Goal: Transaction & Acquisition: Purchase product/service

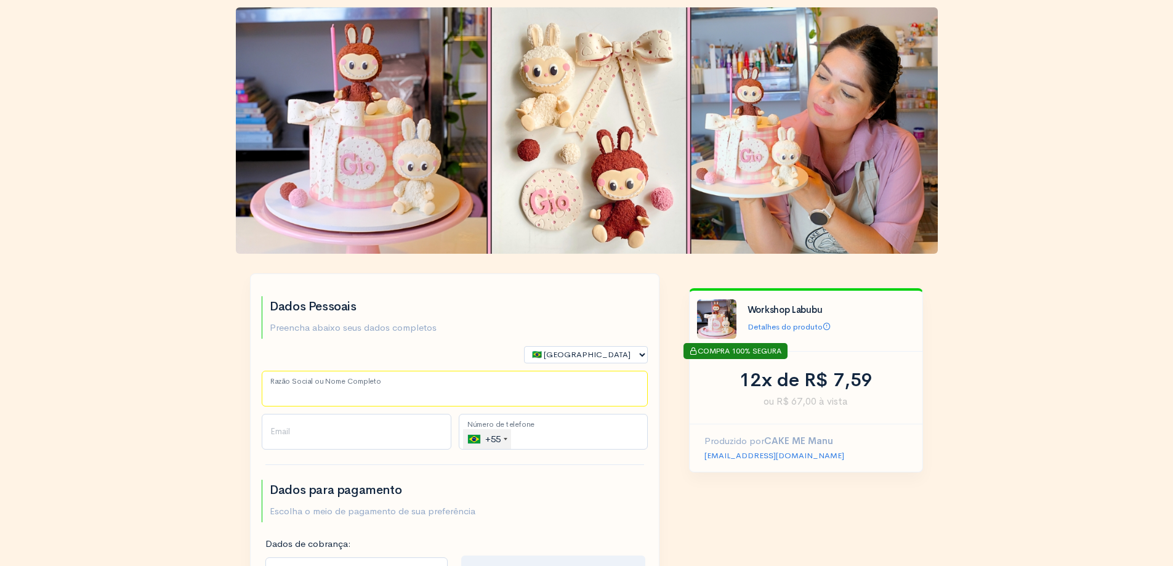
drag, startPoint x: 306, startPoint y: 399, endPoint x: 313, endPoint y: 386, distance: 15.1
click at [307, 399] on input "Razão Social ou Nome Completo" at bounding box center [455, 389] width 386 height 36
type input "asd asd"
click at [300, 432] on input "Email" at bounding box center [357, 432] width 190 height 36
type input "[EMAIL_ADDRESS][DOMAIN_NAME]"
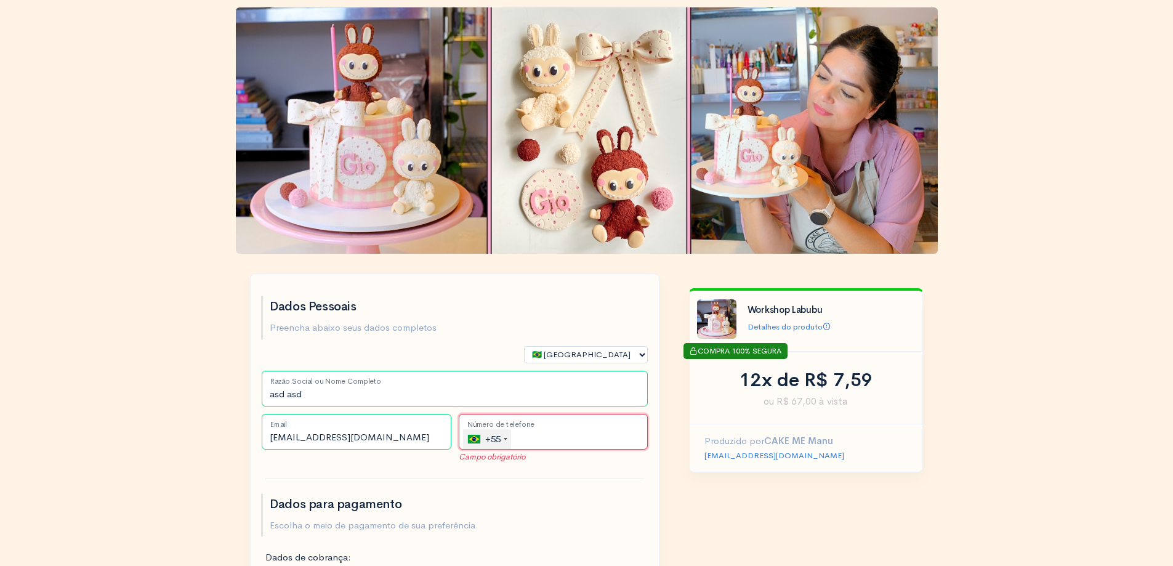
drag, startPoint x: 522, startPoint y: 441, endPoint x: 531, endPoint y: 438, distance: 9.2
click at [527, 441] on input "tel" at bounding box center [554, 432] width 190 height 36
type input "[PHONE_NUMBER]"
select select "DF"
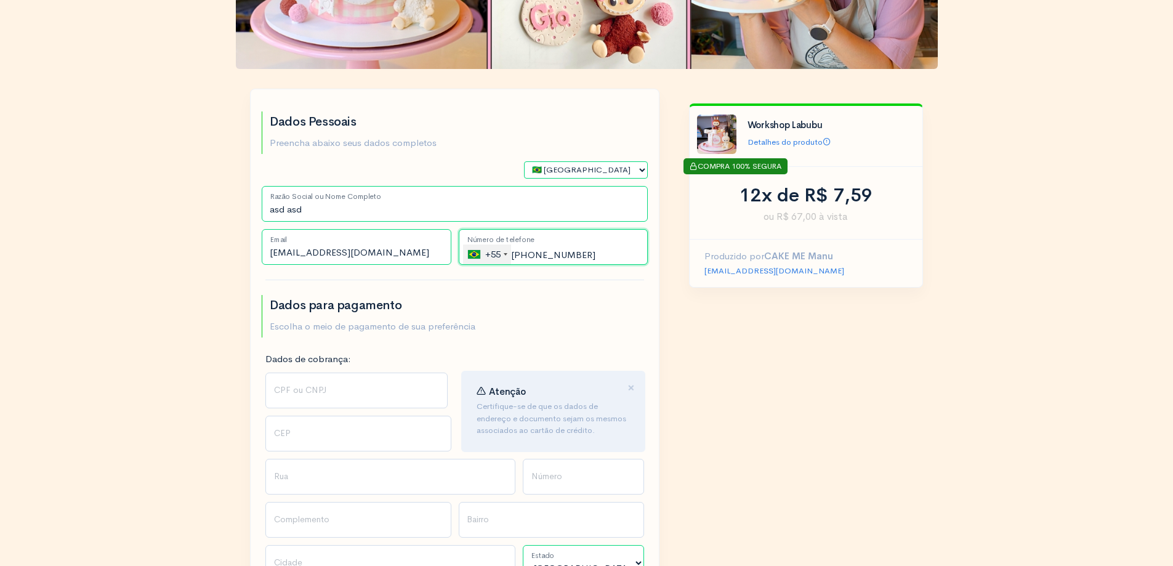
scroll to position [308, 0]
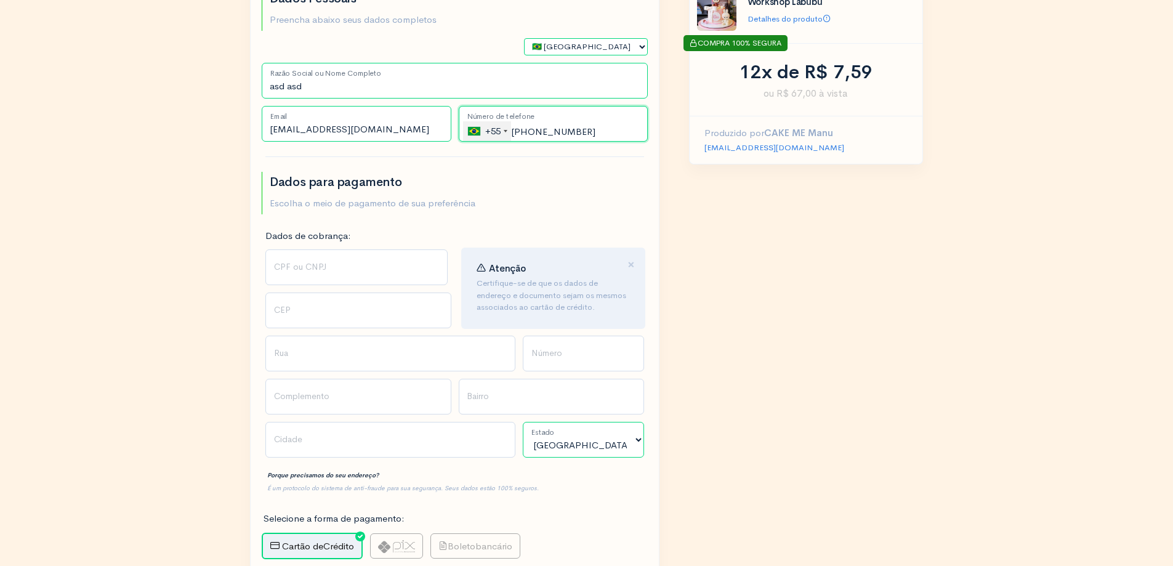
type input "[PHONE_NUMBER]"
drag, startPoint x: 304, startPoint y: 330, endPoint x: 303, endPoint y: 305, distance: 25.3
click at [303, 329] on div "CEP" at bounding box center [358, 313] width 193 height 43
click at [303, 305] on input "CEP" at bounding box center [358, 310] width 186 height 36
drag, startPoint x: 307, startPoint y: 273, endPoint x: 337, endPoint y: 284, distance: 31.8
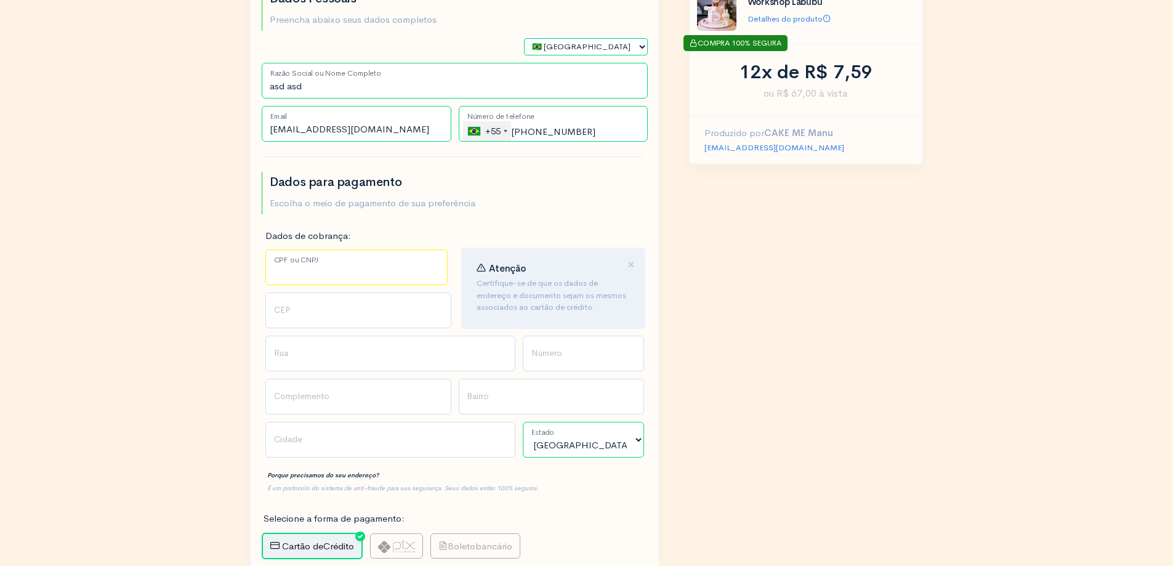
click at [308, 273] on input "CPF ou CNPJ" at bounding box center [356, 267] width 182 height 36
drag, startPoint x: 335, startPoint y: 292, endPoint x: 325, endPoint y: 298, distance: 12.1
click at [331, 290] on div "Dados de cobrança: CPF ou CNPJ Número do Documento" at bounding box center [356, 261] width 197 height 64
click at [316, 313] on input "CEP" at bounding box center [358, 310] width 186 height 36
drag, startPoint x: 314, startPoint y: 360, endPoint x: 412, endPoint y: 367, distance: 98.7
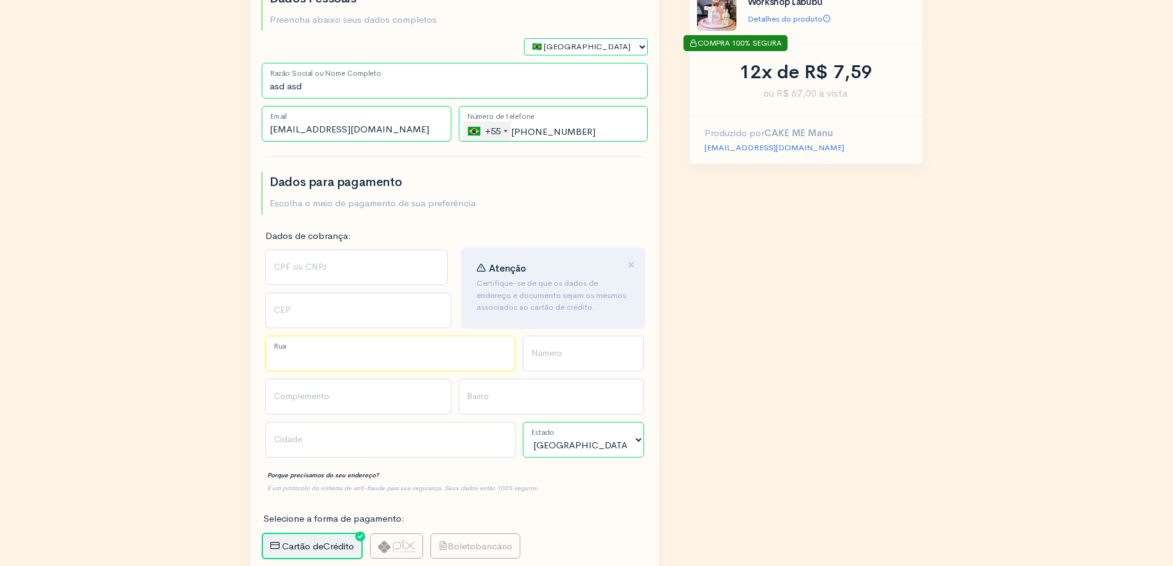
click at [316, 361] on input "Rua" at bounding box center [390, 353] width 250 height 36
click at [547, 359] on input "Número" at bounding box center [583, 353] width 121 height 36
drag, startPoint x: 590, startPoint y: 390, endPoint x: 414, endPoint y: 319, distance: 189.5
click at [587, 388] on input "Bairro" at bounding box center [552, 397] width 186 height 36
click at [361, 292] on input "CEP" at bounding box center [358, 310] width 186 height 36
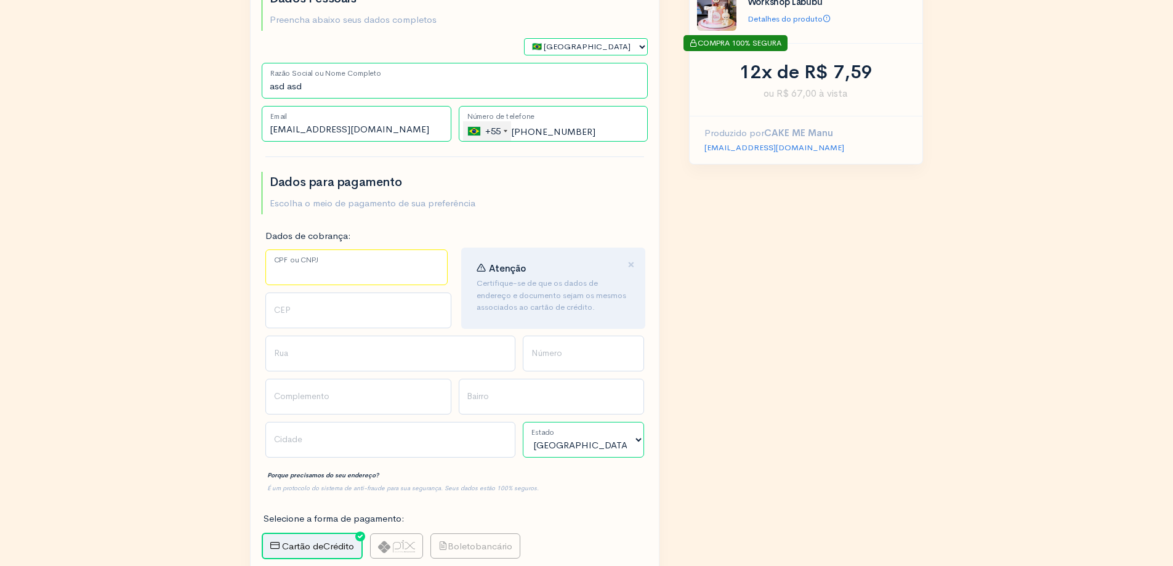
drag, startPoint x: 319, startPoint y: 268, endPoint x: 330, endPoint y: 273, distance: 12.1
click at [318, 267] on input "CPF ou CNPJ" at bounding box center [356, 267] width 182 height 36
drag, startPoint x: 318, startPoint y: 278, endPoint x: 304, endPoint y: 290, distance: 18.3
click at [318, 275] on input "CPF ou CNPJ" at bounding box center [356, 267] width 182 height 36
paste input "093.440.804-10"
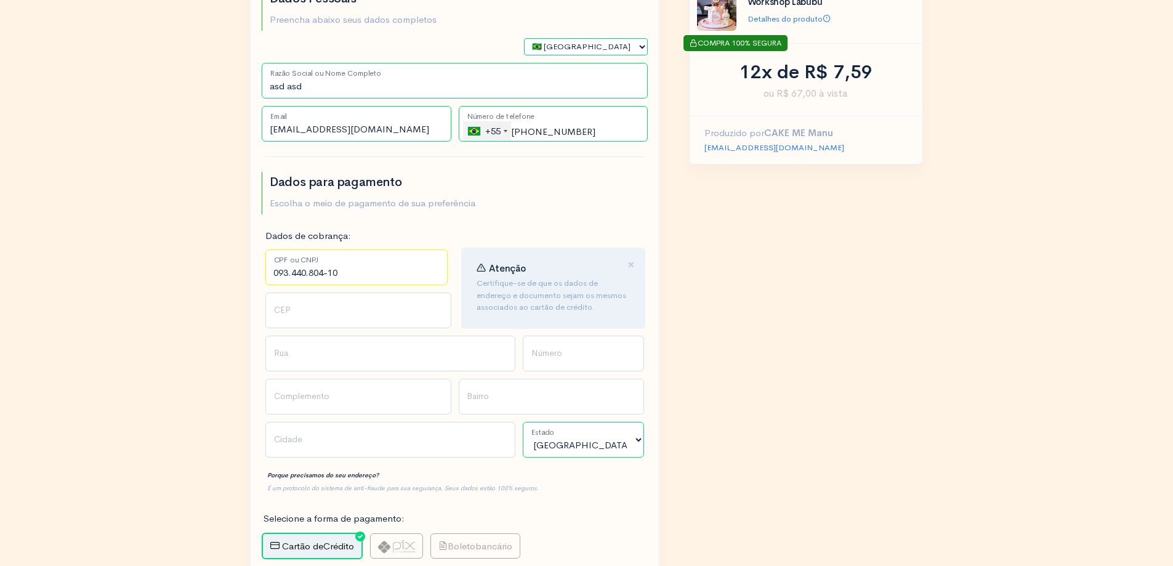
type input "093.440.804-10"
click at [302, 307] on input "CEP" at bounding box center [358, 310] width 186 height 36
click at [329, 271] on input "093.440.804-10" at bounding box center [356, 267] width 182 height 36
drag, startPoint x: 295, startPoint y: 311, endPoint x: 303, endPoint y: 310, distance: 8.1
click at [295, 312] on input "CEP" at bounding box center [358, 310] width 186 height 36
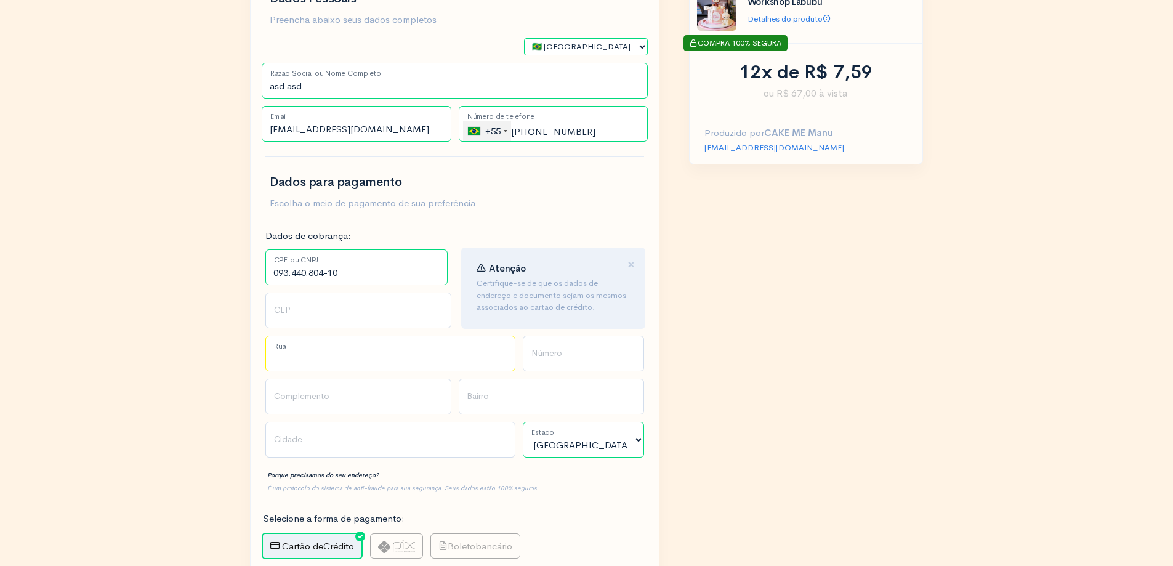
click at [347, 346] on input "Rua" at bounding box center [390, 353] width 250 height 36
drag, startPoint x: 286, startPoint y: 333, endPoint x: 306, endPoint y: 316, distance: 25.8
click at [286, 332] on div "CEP" at bounding box center [358, 313] width 193 height 43
drag, startPoint x: 316, startPoint y: 307, endPoint x: 294, endPoint y: 308, distance: 21.6
click at [315, 306] on input "CEP" at bounding box center [358, 310] width 186 height 36
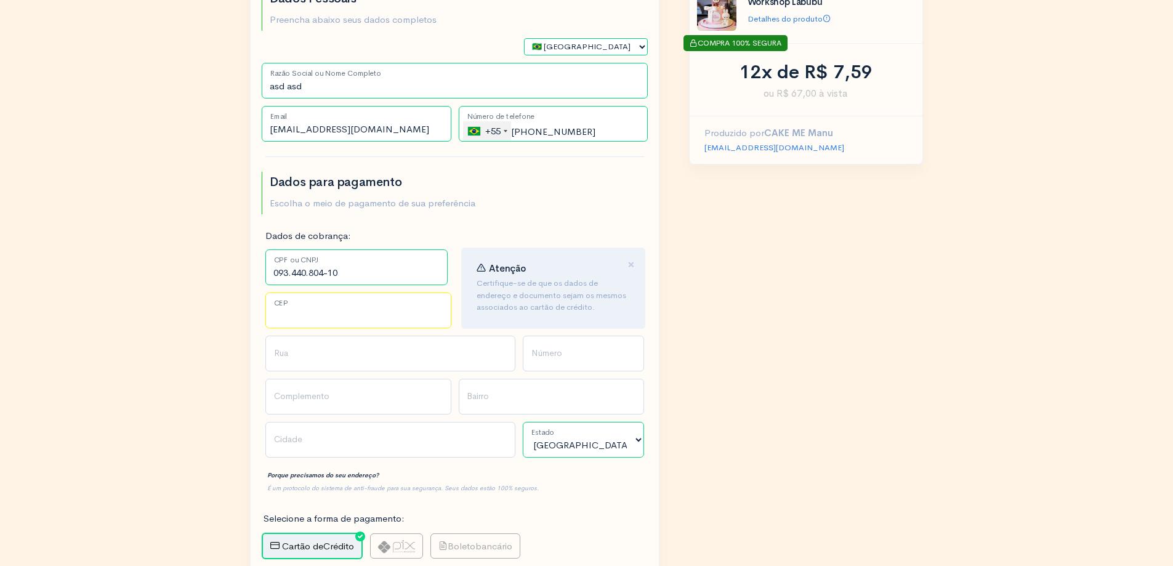
drag, startPoint x: 355, startPoint y: 321, endPoint x: 351, endPoint y: 329, distance: 8.3
click at [355, 321] on input "CEP" at bounding box center [358, 310] width 186 height 36
paste input "76808-106"
type input "76808-106"
click at [307, 366] on input "Rua" at bounding box center [390, 353] width 250 height 36
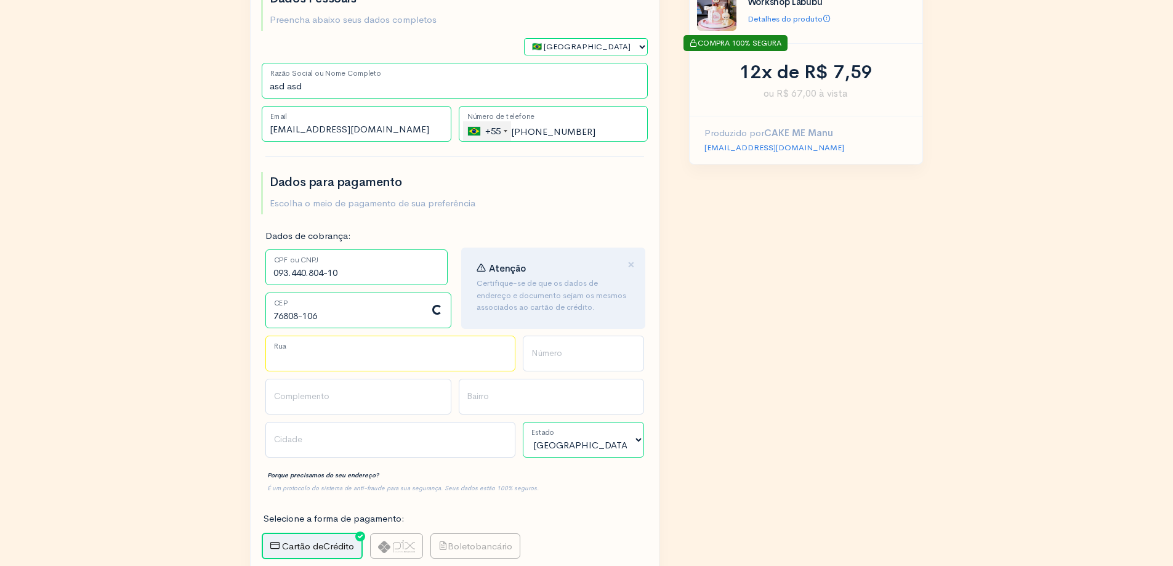
type input "Rua Avaí"
type input "Caladinho"
type input "Porto Velho"
select select "RO"
drag, startPoint x: 542, startPoint y: 356, endPoint x: 531, endPoint y: 360, distance: 11.9
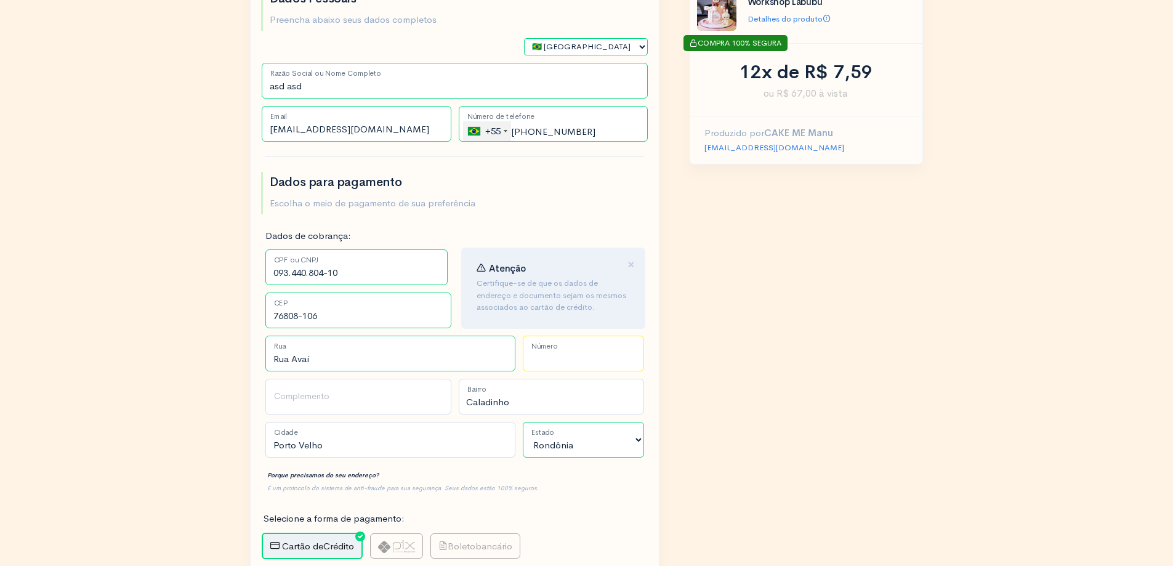
click at [542, 355] on input "Número" at bounding box center [583, 353] width 121 height 36
drag, startPoint x: 324, startPoint y: 419, endPoint x: 303, endPoint y: 398, distance: 29.2
click at [321, 415] on div "Complemento" at bounding box center [358, 400] width 193 height 43
click at [303, 398] on input "Complemento" at bounding box center [358, 397] width 186 height 36
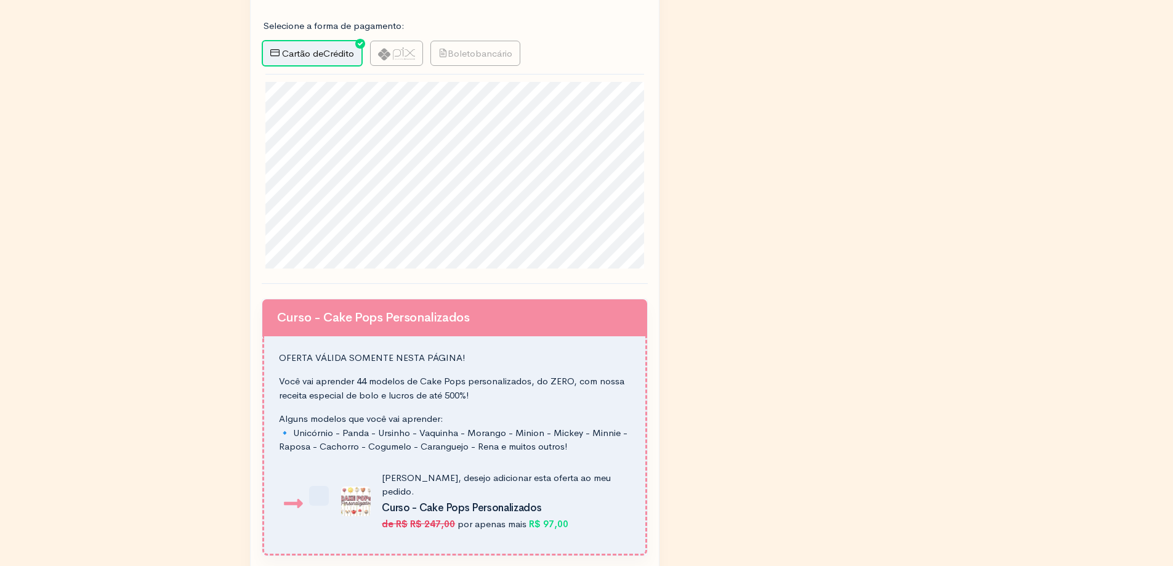
scroll to position [492, 0]
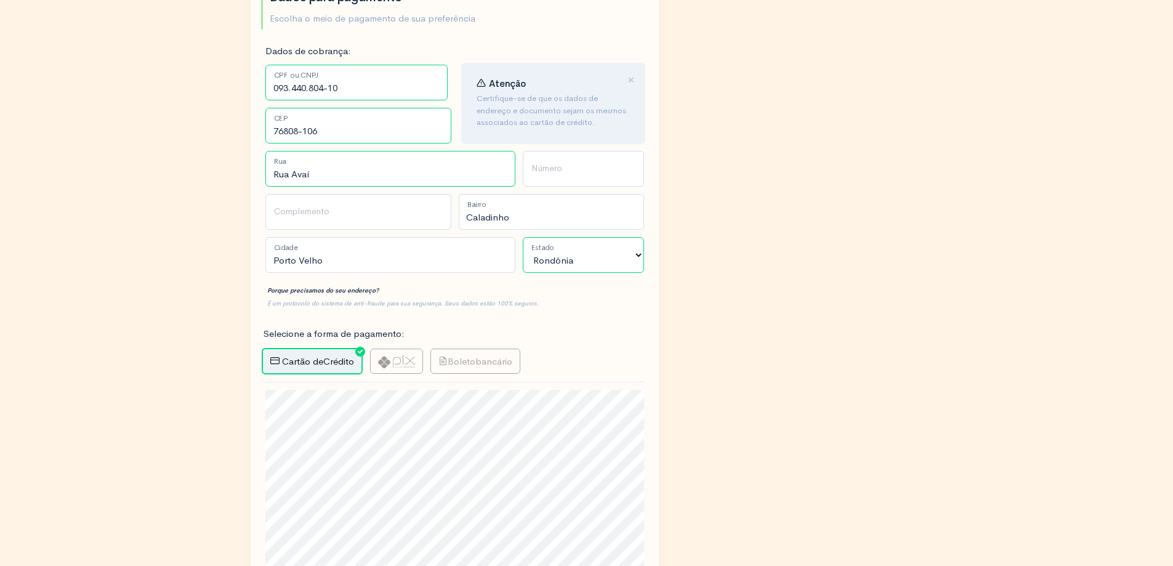
drag, startPoint x: 220, startPoint y: 420, endPoint x: 257, endPoint y: 434, distance: 39.6
drag, startPoint x: 114, startPoint y: 385, endPoint x: 760, endPoint y: 281, distance: 654.0
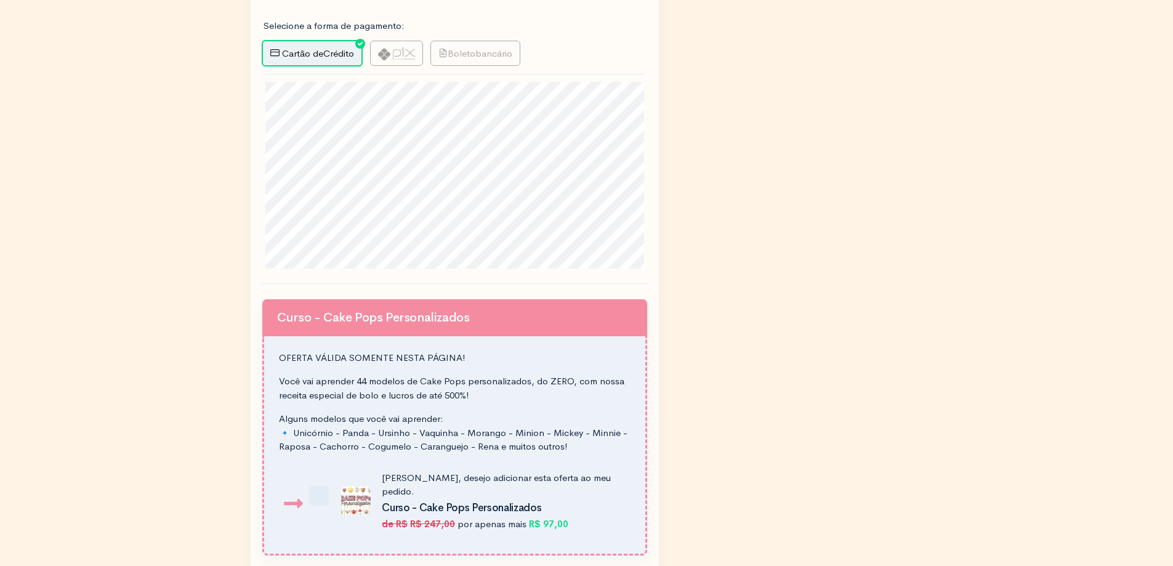
scroll to position [677, 0]
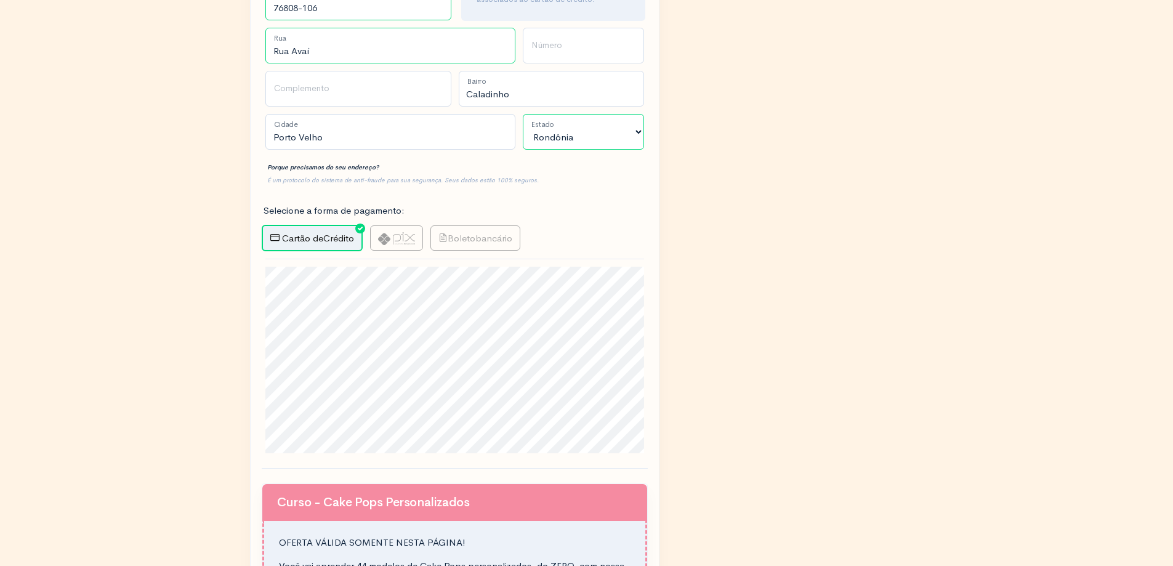
drag, startPoint x: 860, startPoint y: 361, endPoint x: 761, endPoint y: 496, distance: 166.5
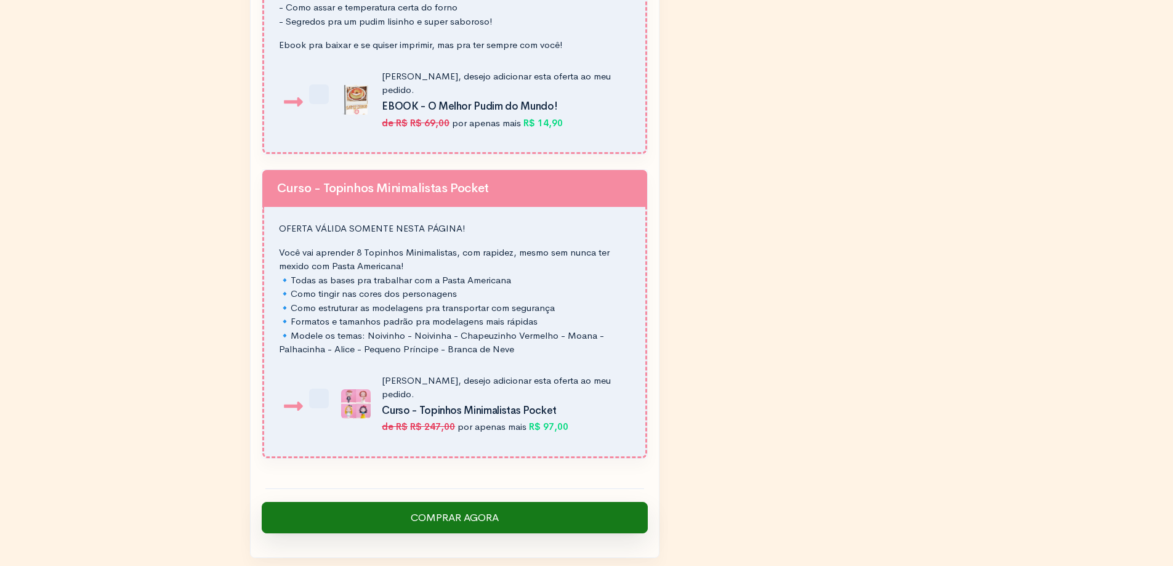
drag, startPoint x: 455, startPoint y: 481, endPoint x: 407, endPoint y: 465, distance: 50.8
click at [455, 502] on input "Comprar Agora" at bounding box center [455, 518] width 386 height 32
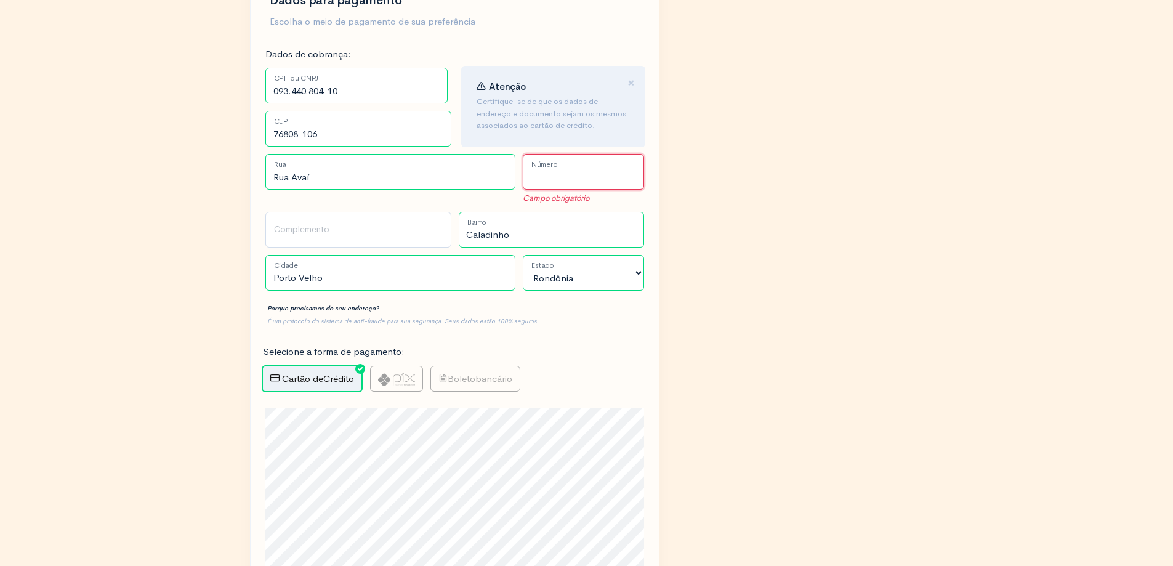
drag, startPoint x: 573, startPoint y: 166, endPoint x: 587, endPoint y: 175, distance: 16.9
click at [573, 166] on input "Número" at bounding box center [583, 172] width 121 height 36
type input "12"
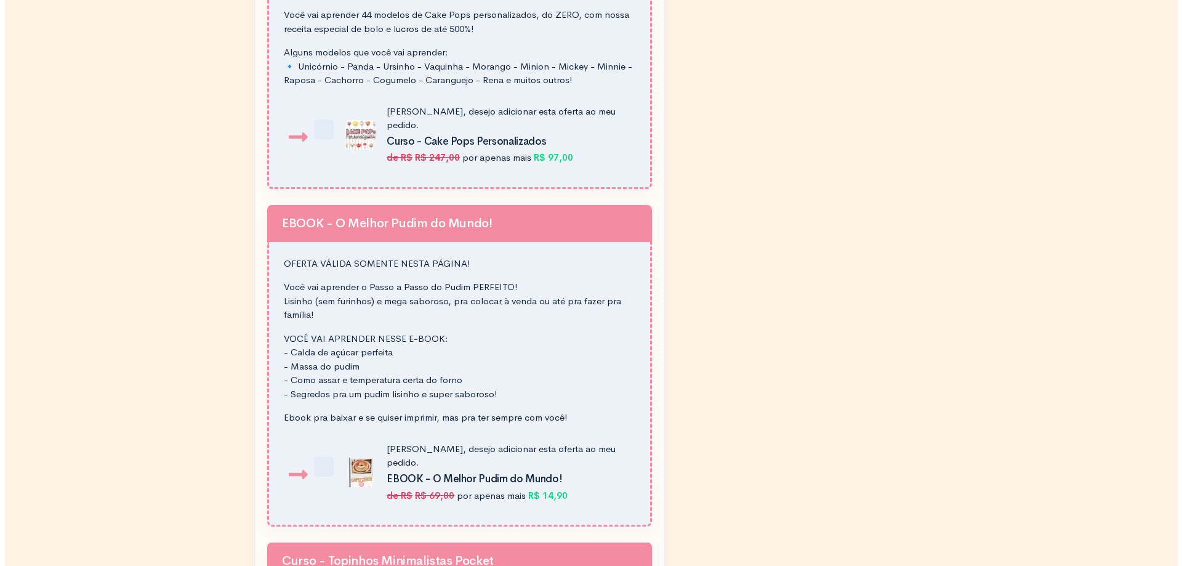
scroll to position [1720, 0]
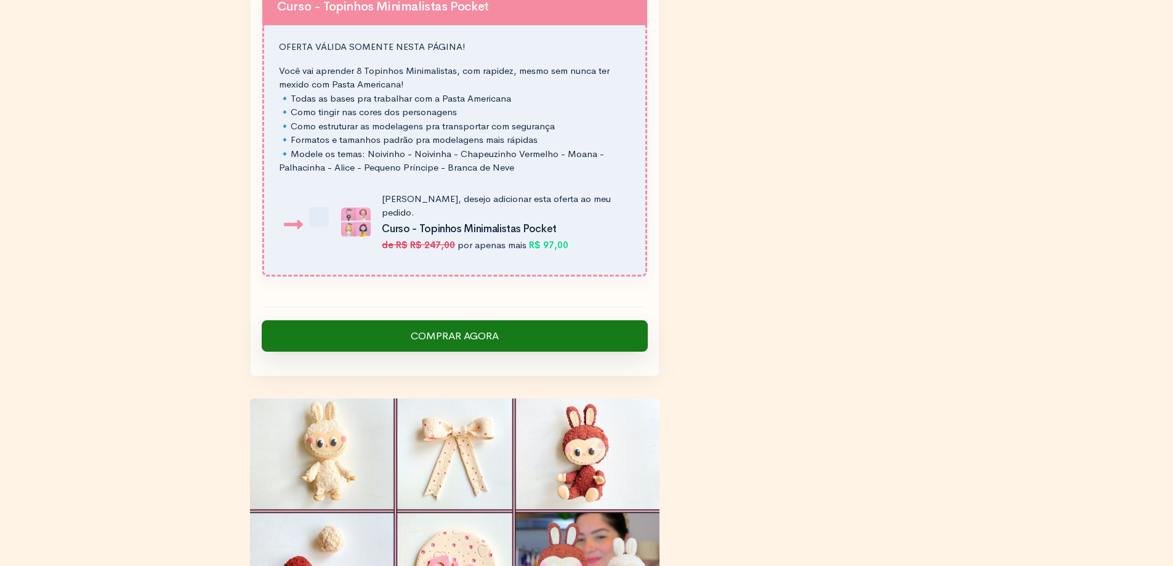
click at [460, 320] on input "Comprar Agora" at bounding box center [455, 336] width 386 height 32
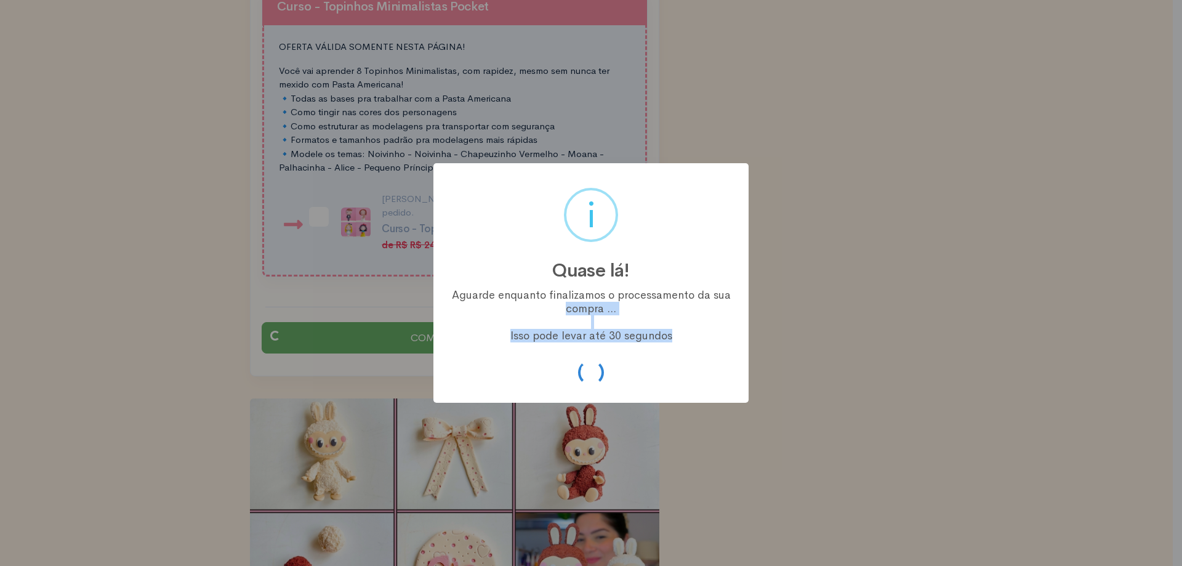
drag, startPoint x: 460, startPoint y: 305, endPoint x: 849, endPoint y: 343, distance: 390.2
click at [846, 342] on div "? ! i Quase lá! × Aguarde enquanto finalizamos o processamento da sua compra ..…" at bounding box center [591, 283] width 1182 height 566
click at [643, 353] on div "? ! i Quase lá! × Aguarde enquanto finalizamos o processamento da sua compra ..…" at bounding box center [590, 282] width 315 height 239
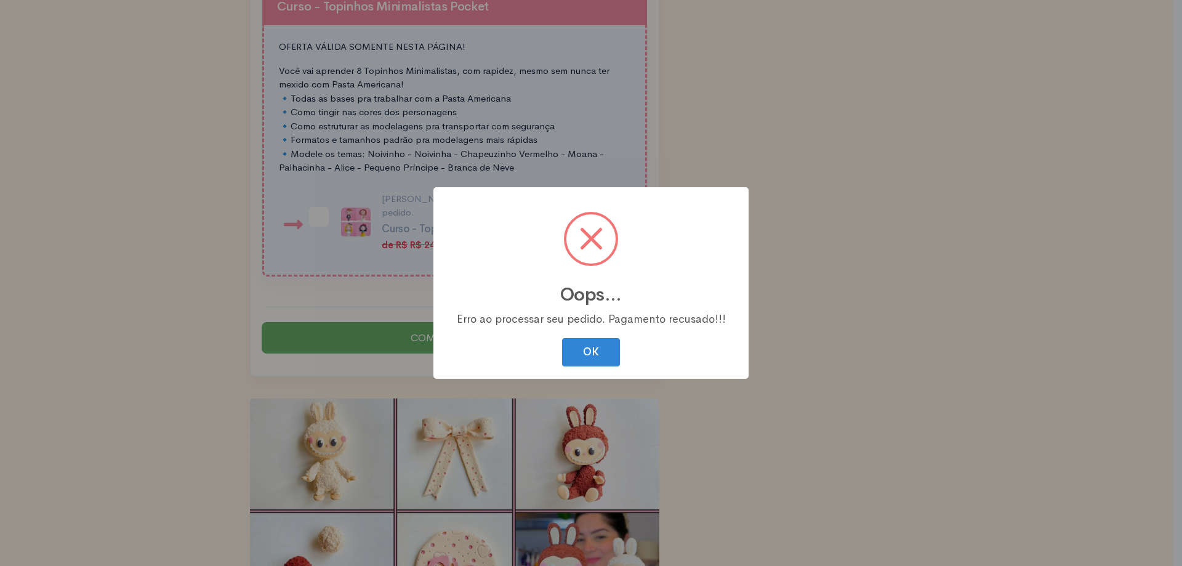
click at [607, 307] on div "? ! i Oops... ×" at bounding box center [591, 255] width 291 height 113
click at [608, 307] on div "? ! i Oops... ×" at bounding box center [591, 255] width 291 height 113
click at [598, 347] on button "OK" at bounding box center [591, 352] width 58 height 29
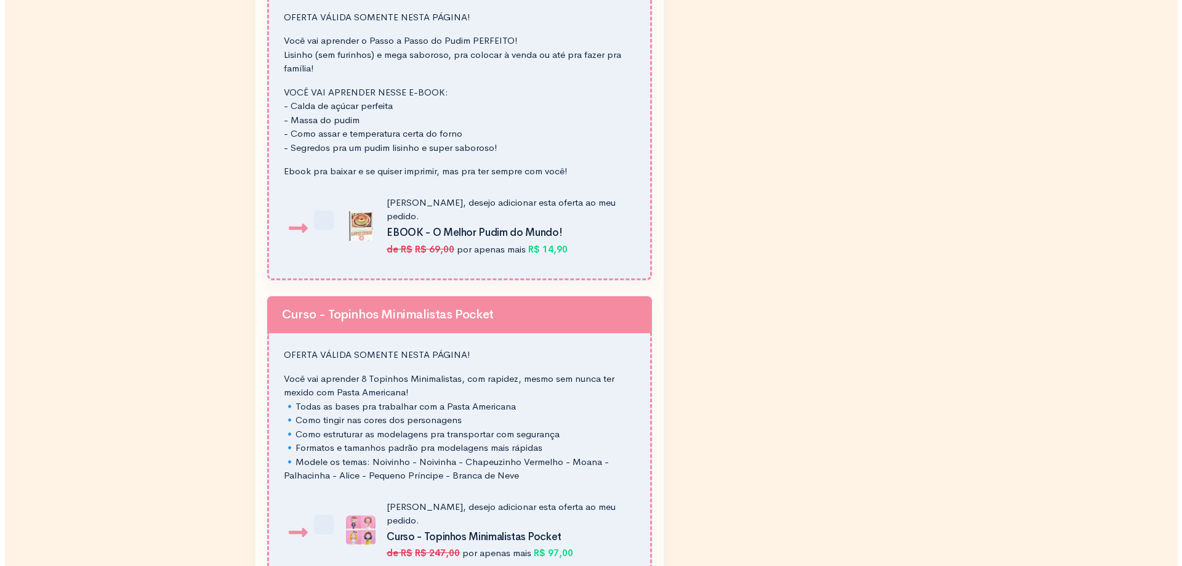
scroll to position [1782, 0]
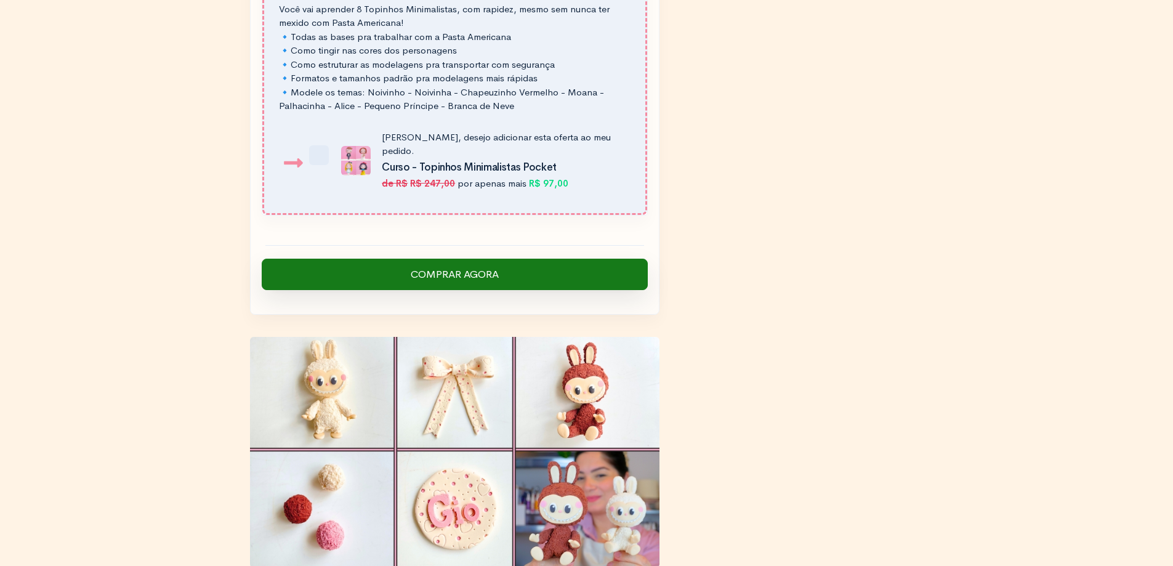
click at [430, 259] on input "Comprar Agora" at bounding box center [455, 275] width 386 height 32
